Goal: Information Seeking & Learning: Learn about a topic

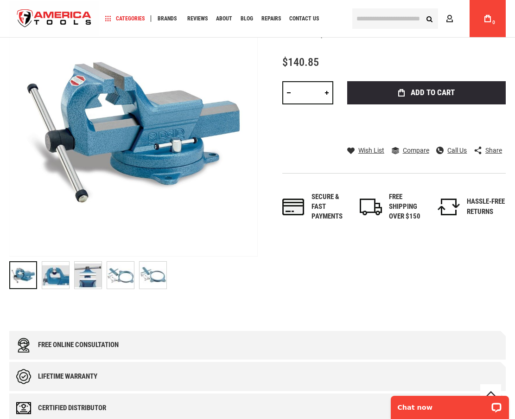
scroll to position [139, 0]
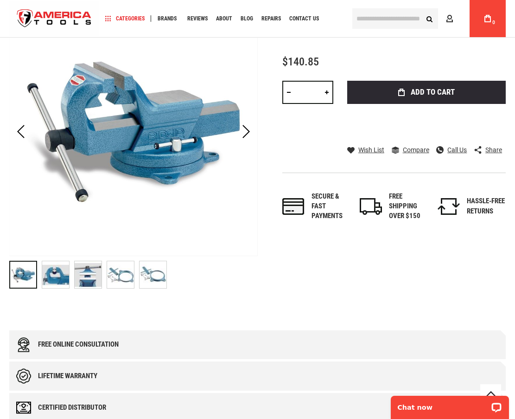
click at [59, 279] on img "RIDGID 69907 SWIVAL BASE ASSEMBLY" at bounding box center [55, 274] width 27 height 27
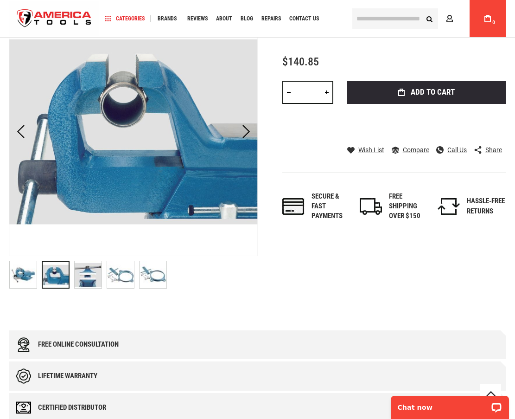
click at [88, 277] on img "RIDGID 69907 SWIVAL BASE ASSEMBLY" at bounding box center [88, 274] width 27 height 27
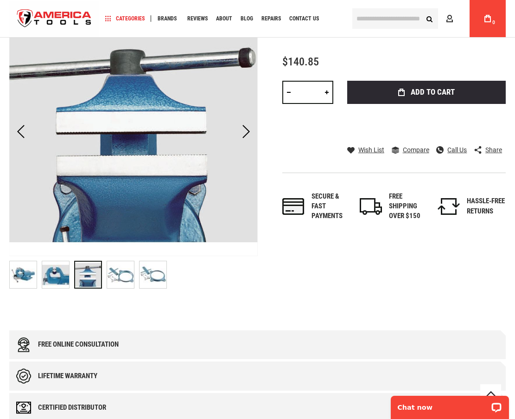
click at [119, 272] on img "RIDGID 69907 SWIVAL BASE ASSEMBLY" at bounding box center [120, 274] width 27 height 27
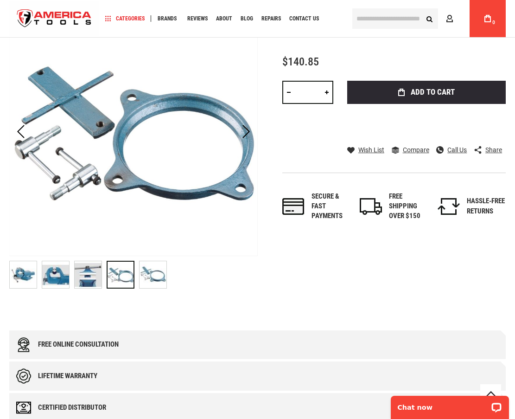
click at [153, 273] on img "RIDGID 69907 SWIVAL BASE ASSEMBLY" at bounding box center [153, 274] width 27 height 27
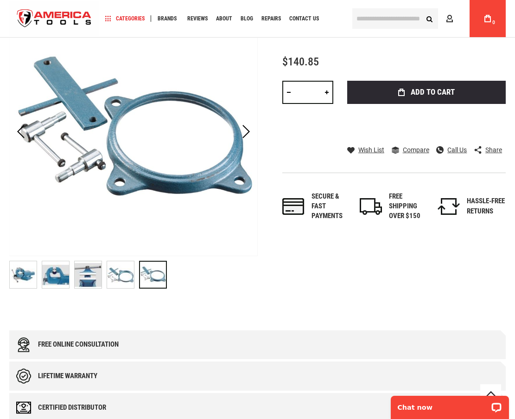
click at [123, 277] on img "RIDGID 69907 SWIVAL BASE ASSEMBLY" at bounding box center [120, 274] width 27 height 27
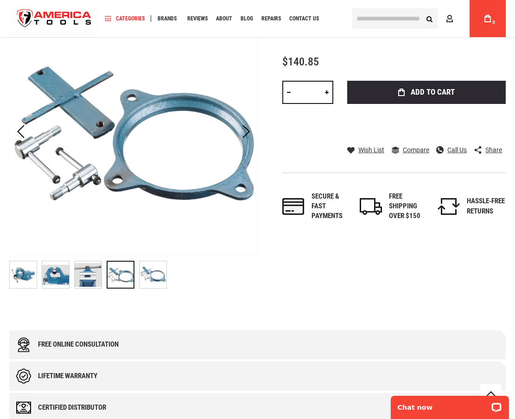
click at [157, 276] on img "RIDGID 69907 SWIVAL BASE ASSEMBLY" at bounding box center [153, 274] width 27 height 27
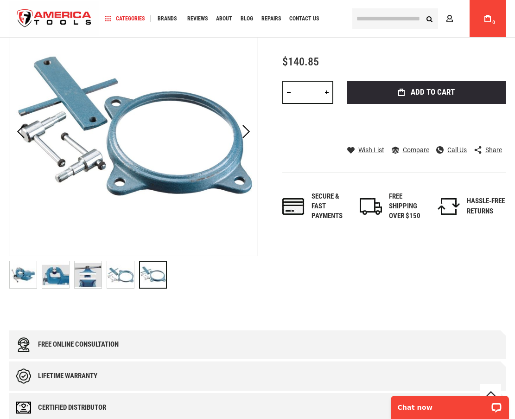
click at [120, 278] on img "RIDGID 69907 SWIVAL BASE ASSEMBLY" at bounding box center [120, 274] width 27 height 27
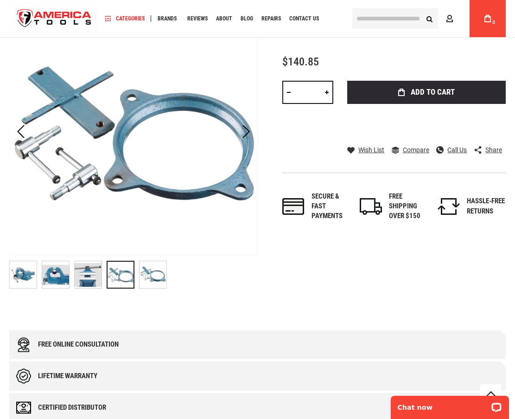
click at [152, 278] on img "RIDGID 69907 SWIVAL BASE ASSEMBLY" at bounding box center [153, 274] width 27 height 27
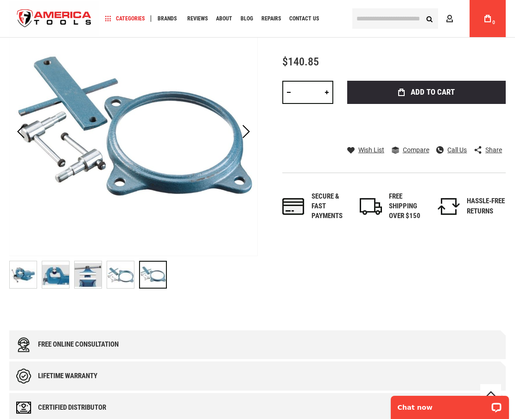
click at [88, 275] on img "RIDGID 69907 SWIVAL BASE ASSEMBLY" at bounding box center [88, 274] width 27 height 27
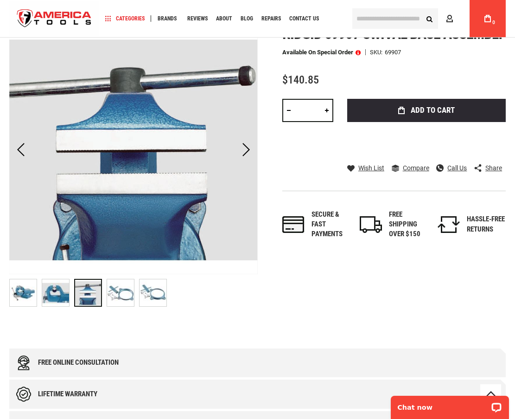
scroll to position [0, 0]
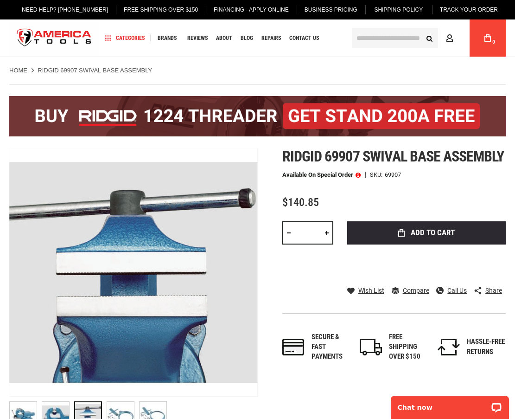
click at [21, 70] on link "Home" at bounding box center [18, 70] width 18 height 8
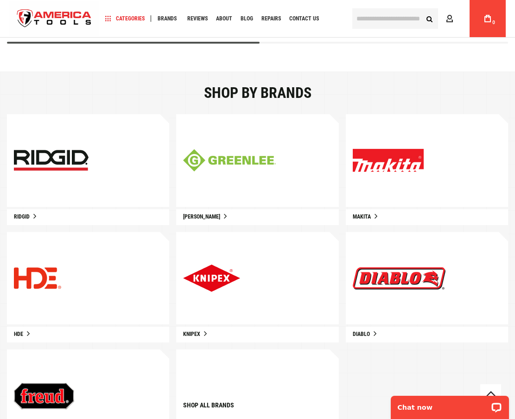
scroll to position [417, 0]
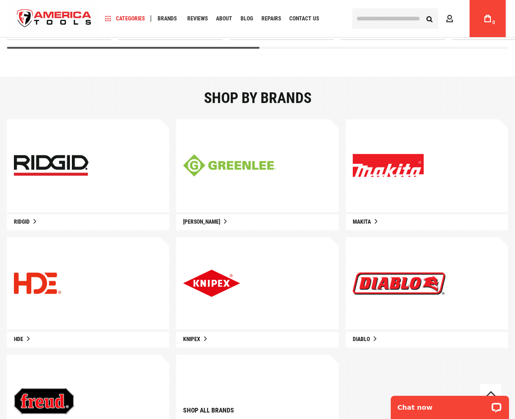
click at [33, 221] on link "Ridgid" at bounding box center [88, 222] width 162 height 16
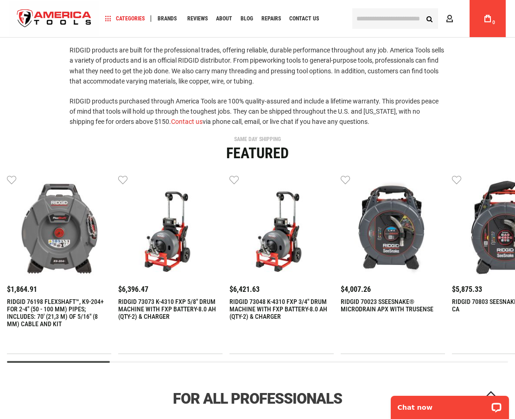
scroll to position [185, 0]
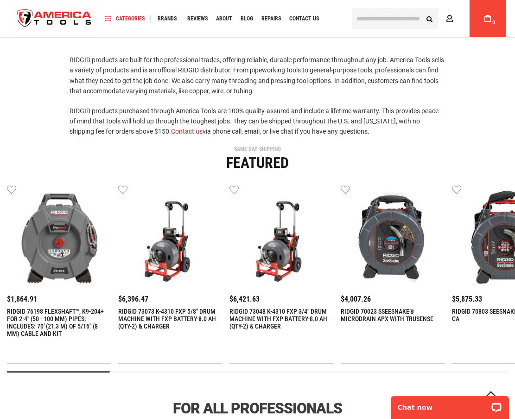
drag, startPoint x: 105, startPoint y: 371, endPoint x: 132, endPoint y: 370, distance: 26.4
click at [127, 371] on div "$1,864.91" at bounding box center [257, 278] width 501 height 188
click at [157, 363] on div "Ridgid $6,396.47 RIDGID 73073 K-4310 FXP 5/8" DRUM MACHINE WITH FXP BATTERY-8.0…" at bounding box center [170, 273] width 104 height 179
drag, startPoint x: 187, startPoint y: 373, endPoint x: 206, endPoint y: 375, distance: 19.1
click at [187, 372] on div at bounding box center [257, 371] width 501 height 2
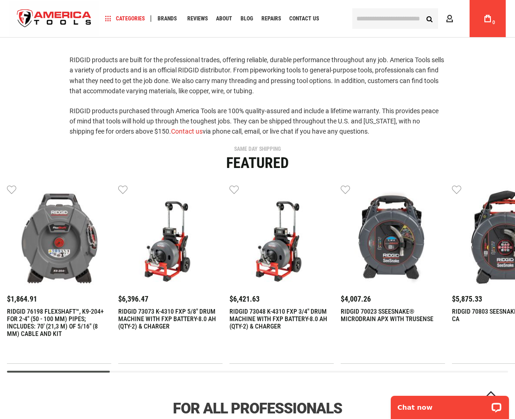
click at [504, 372] on div at bounding box center [257, 371] width 501 height 2
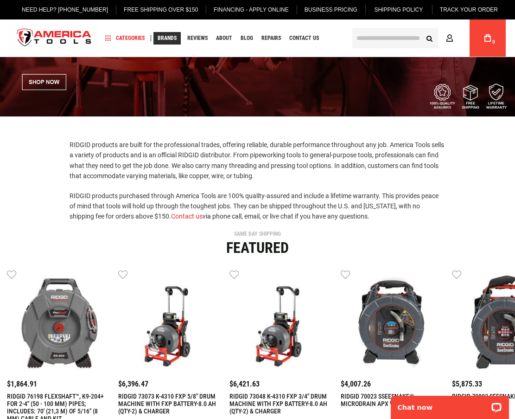
scroll to position [0, 0]
